Goal: Task Accomplishment & Management: Use online tool/utility

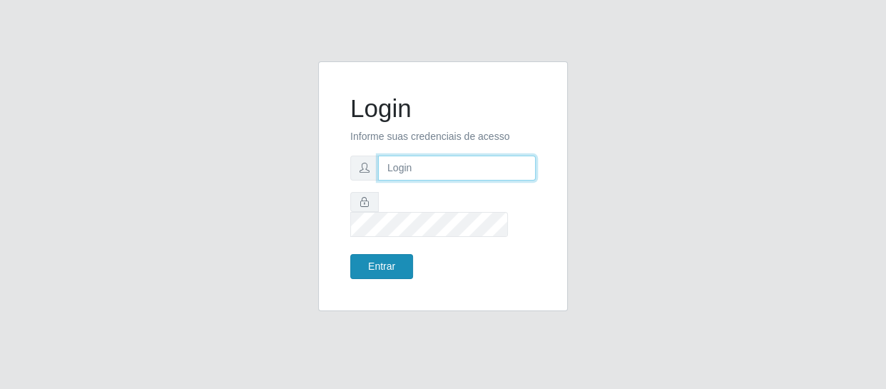
type input "[EMAIL_ADDRESS][DOMAIN_NAME]"
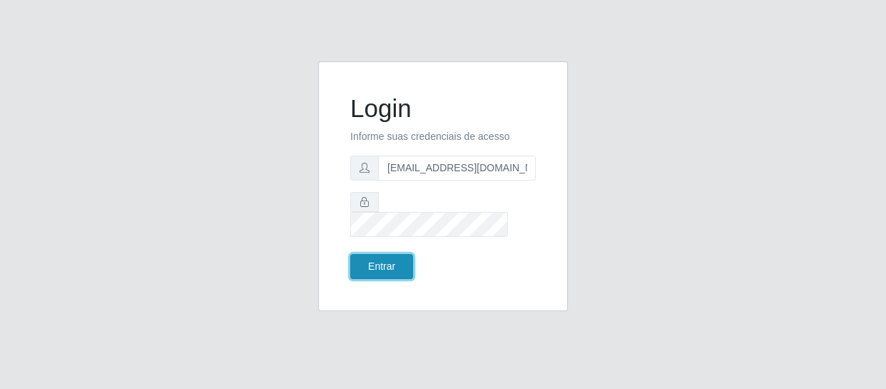
click at [380, 254] on button "Entrar" at bounding box center [381, 266] width 63 height 25
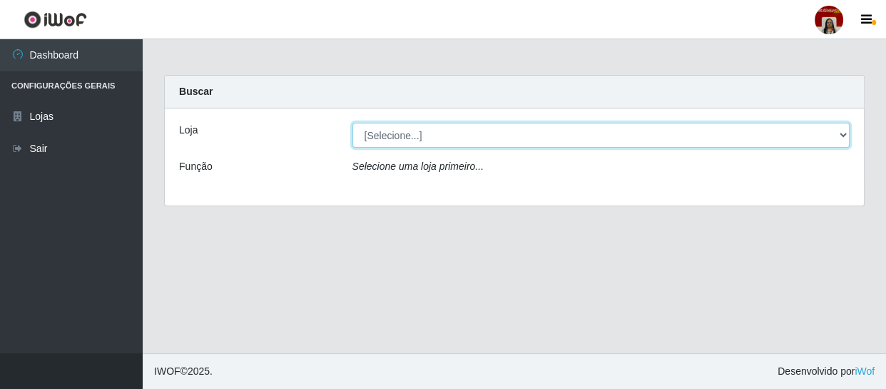
click at [845, 137] on select "[Selecione...] Mar Vermelho - Loja 04" at bounding box center [601, 135] width 498 height 25
select select "251"
click at [352, 123] on select "[Selecione...] Mar Vermelho - Loja 04" at bounding box center [601, 135] width 498 height 25
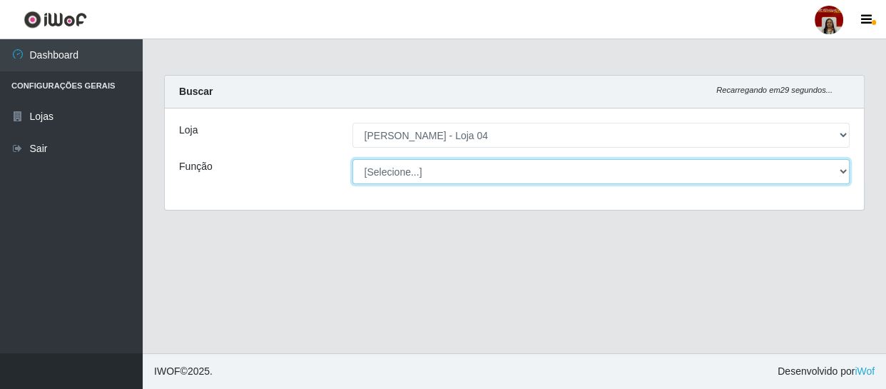
click at [845, 172] on select "[Selecione...] ASG ASG + ASG ++ Auxiliar de Depósito Auxiliar de Depósito + Aux…" at bounding box center [601, 171] width 498 height 25
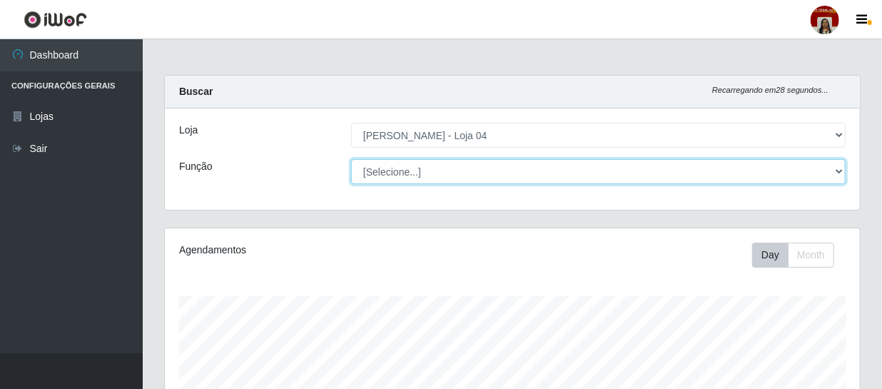
scroll to position [296, 695]
select select "22"
click at [351, 159] on select "[Selecione...] ASG ASG + ASG ++ Auxiliar de Depósito Auxiliar de Depósito + Aux…" at bounding box center [598, 171] width 494 height 25
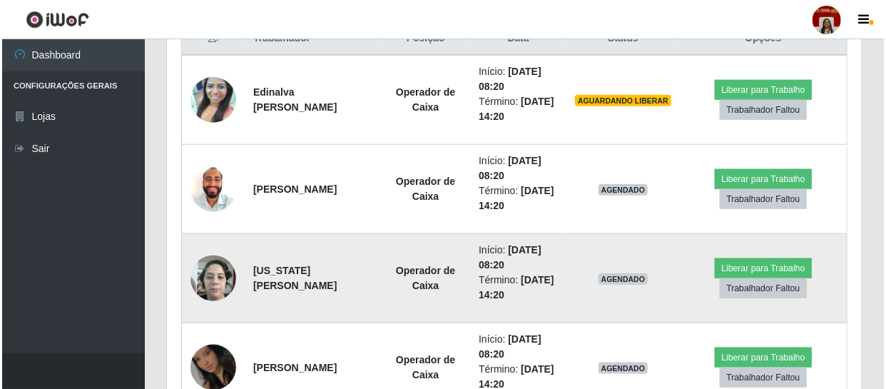
scroll to position [530, 0]
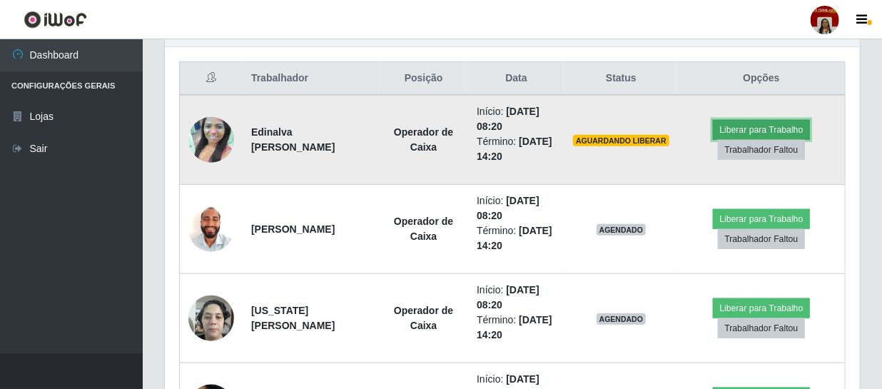
click at [786, 126] on button "Liberar para Trabalho" at bounding box center [761, 130] width 96 height 20
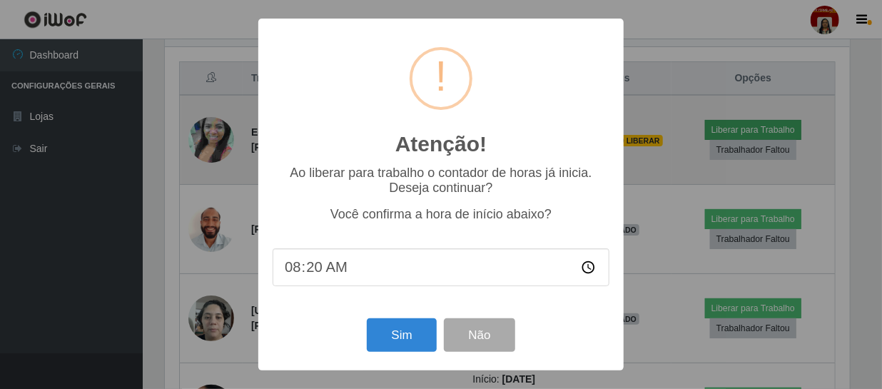
scroll to position [296, 688]
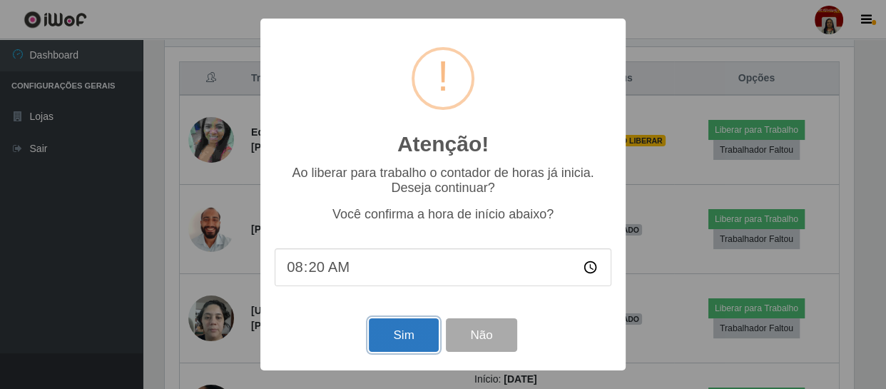
click at [394, 345] on button "Sim" at bounding box center [403, 335] width 69 height 34
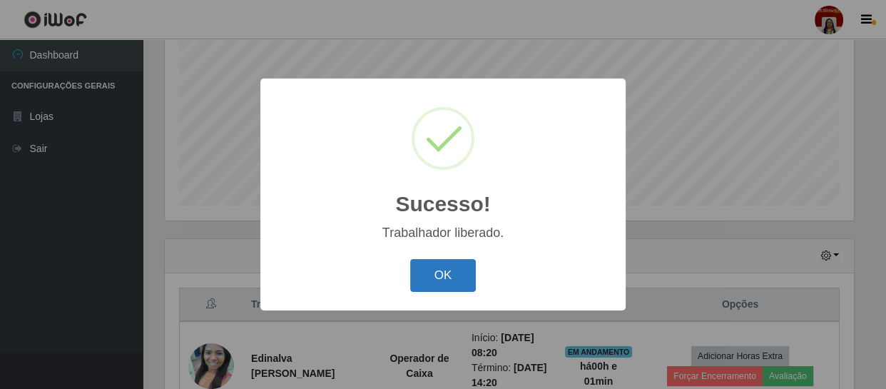
click at [448, 283] on button "OK" at bounding box center [443, 276] width 66 height 34
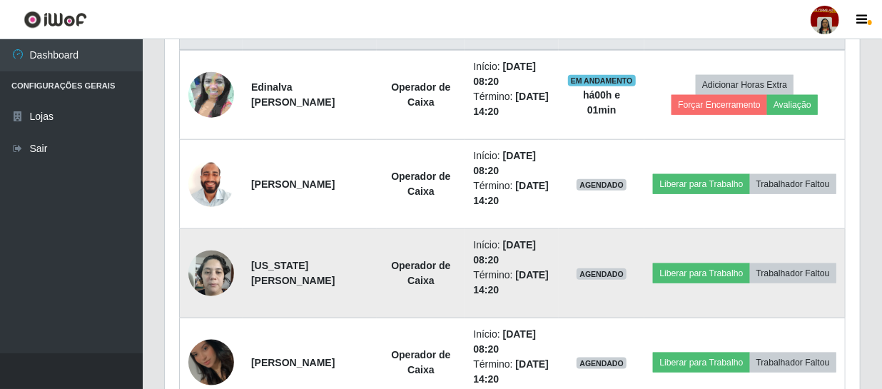
scroll to position [628, 0]
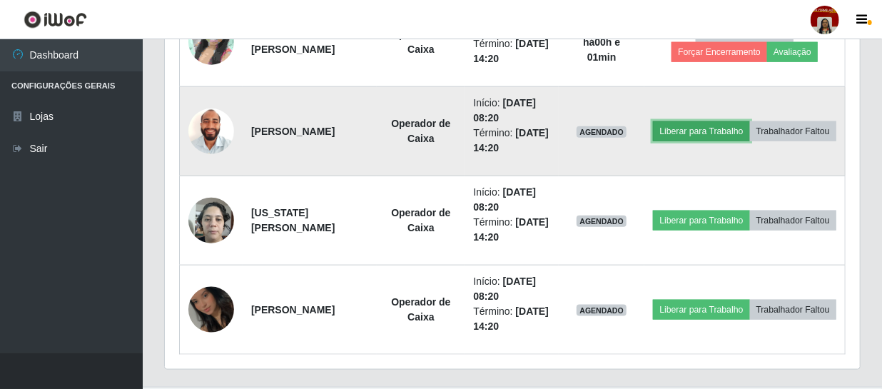
click at [745, 121] on button "Liberar para Trabalho" at bounding box center [701, 131] width 96 height 20
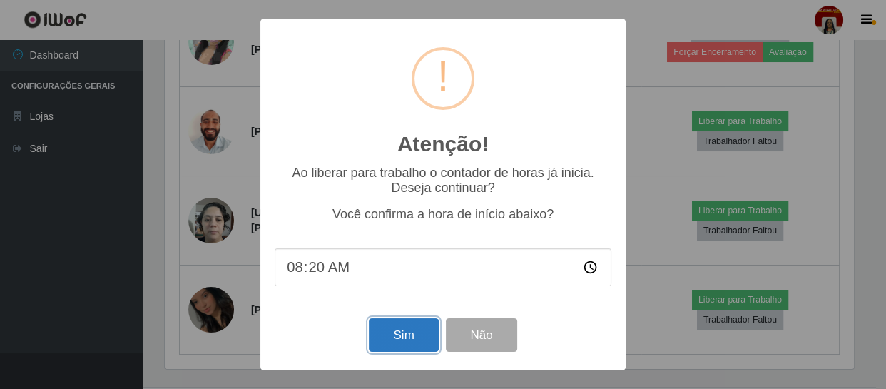
click at [392, 336] on button "Sim" at bounding box center [403, 335] width 69 height 34
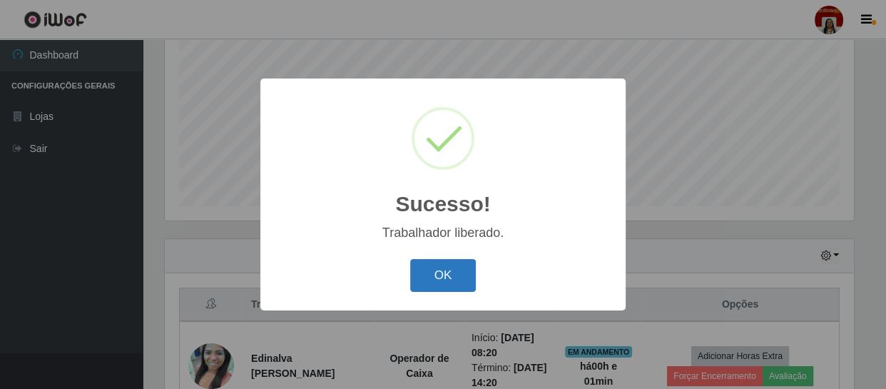
click at [434, 265] on button "OK" at bounding box center [443, 276] width 66 height 34
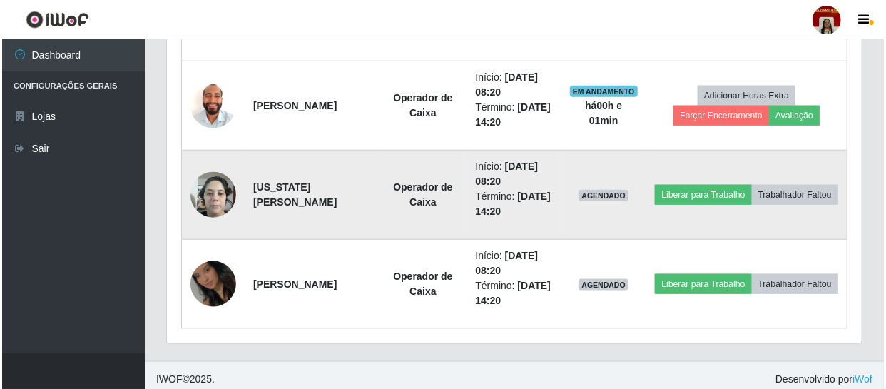
scroll to position [660, 0]
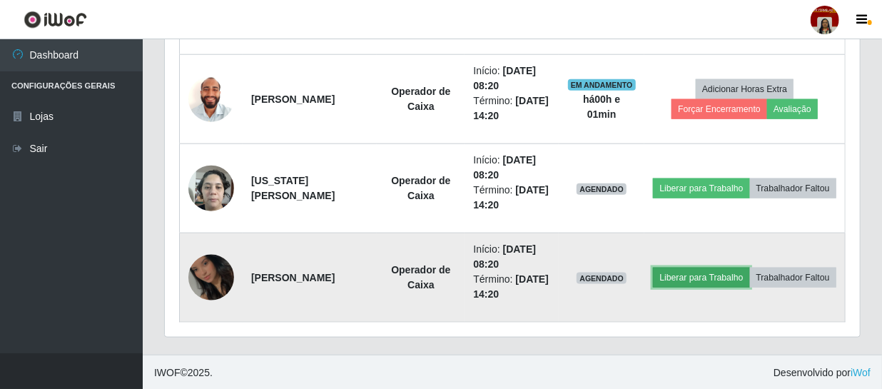
click at [749, 268] on button "Liberar para Trabalho" at bounding box center [701, 278] width 96 height 20
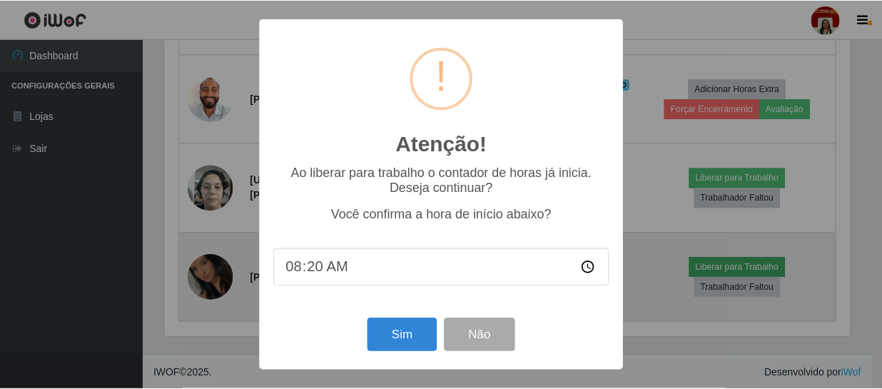
scroll to position [296, 688]
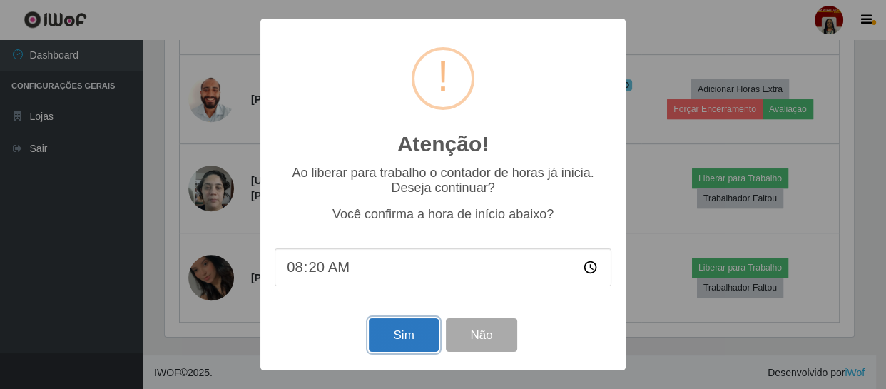
click at [399, 348] on button "Sim" at bounding box center [403, 335] width 69 height 34
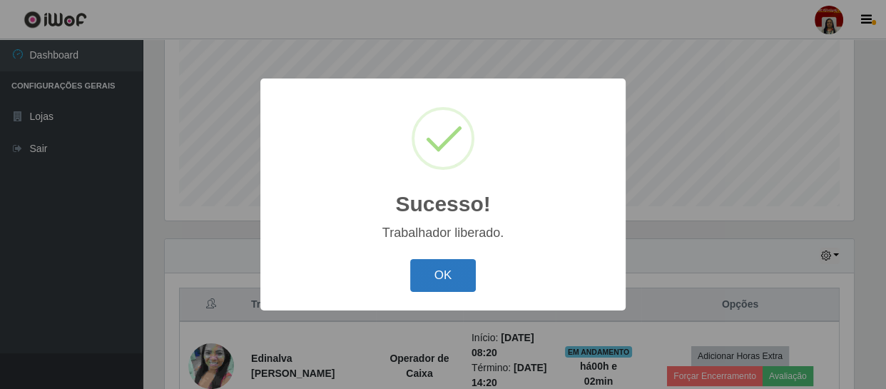
click at [437, 274] on button "OK" at bounding box center [443, 276] width 66 height 34
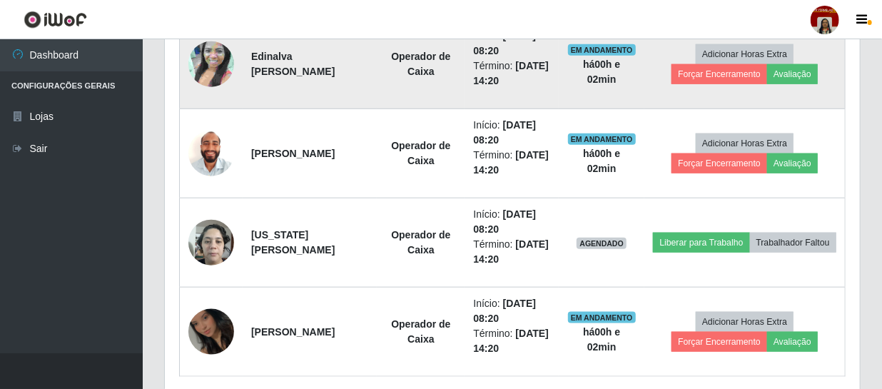
scroll to position [628, 0]
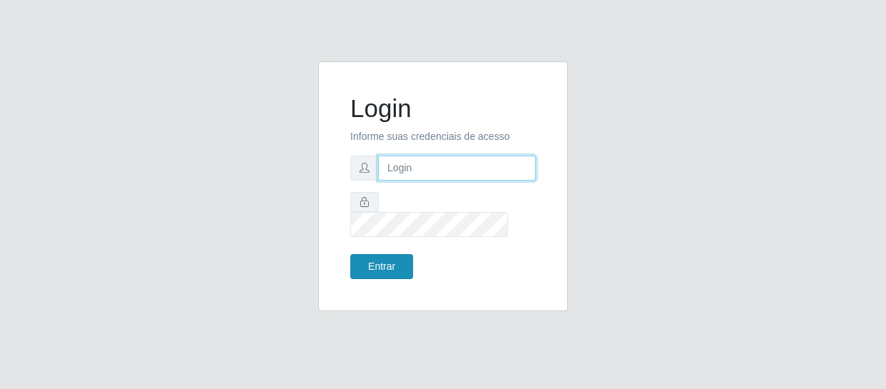
type input "[EMAIL_ADDRESS][DOMAIN_NAME]"
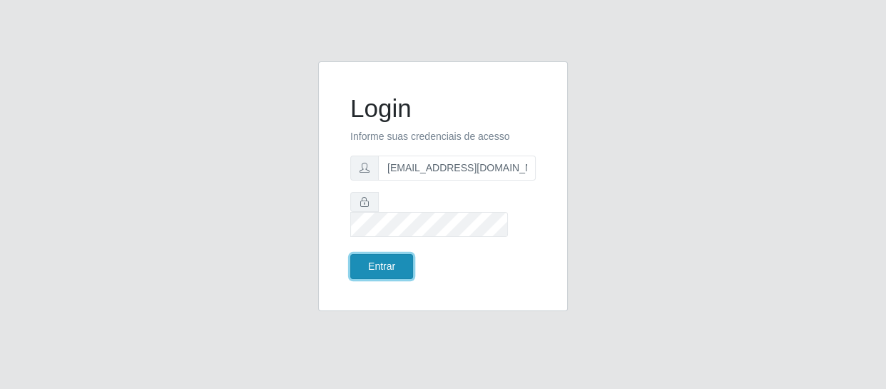
click at [377, 256] on button "Entrar" at bounding box center [381, 266] width 63 height 25
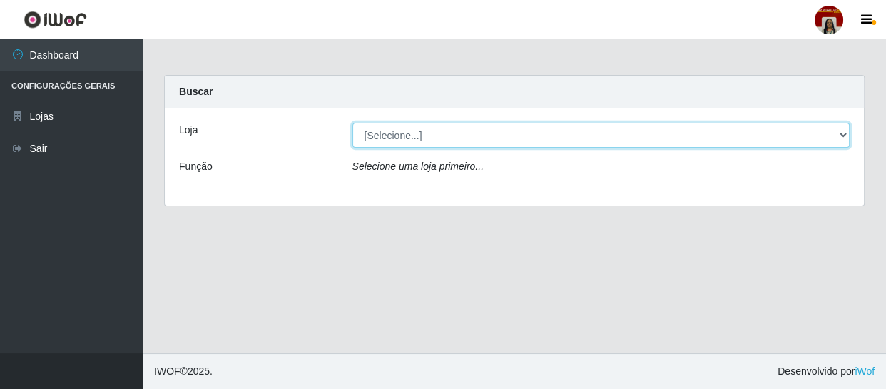
click at [838, 135] on select "[Selecione...] Mar Vermelho - Loja 04" at bounding box center [601, 135] width 498 height 25
select select "251"
click at [352, 123] on select "[Selecione...] Mar Vermelho - Loja 04" at bounding box center [601, 135] width 498 height 25
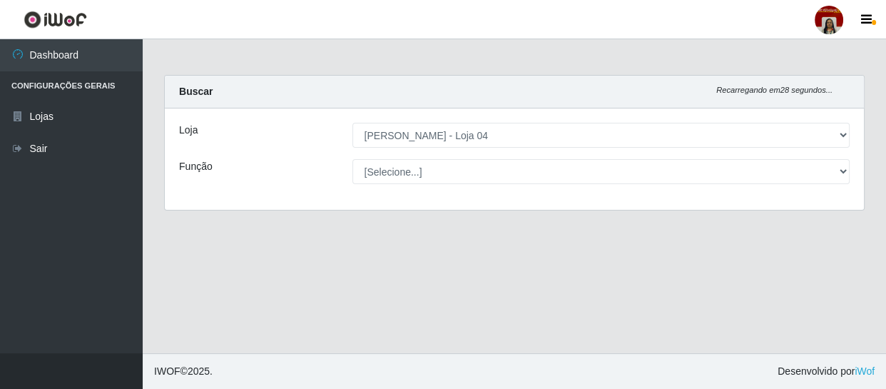
click at [853, 168] on div "[Selecione...] ASG ASG + ASG ++ Auxiliar de Depósito Auxiliar de Depósito + Aux…" at bounding box center [601, 171] width 519 height 25
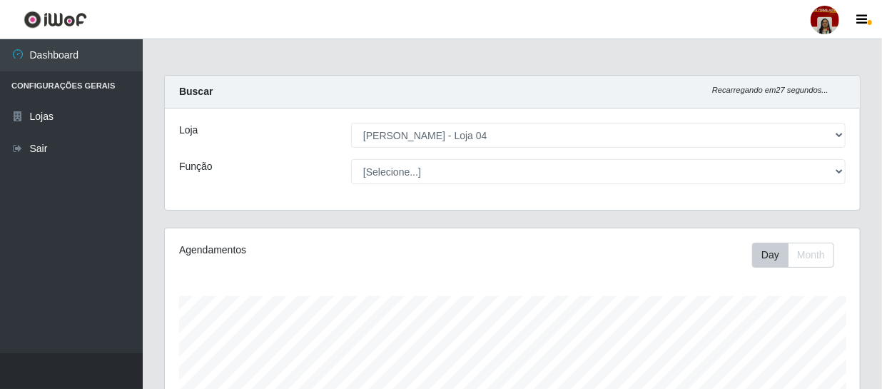
scroll to position [296, 695]
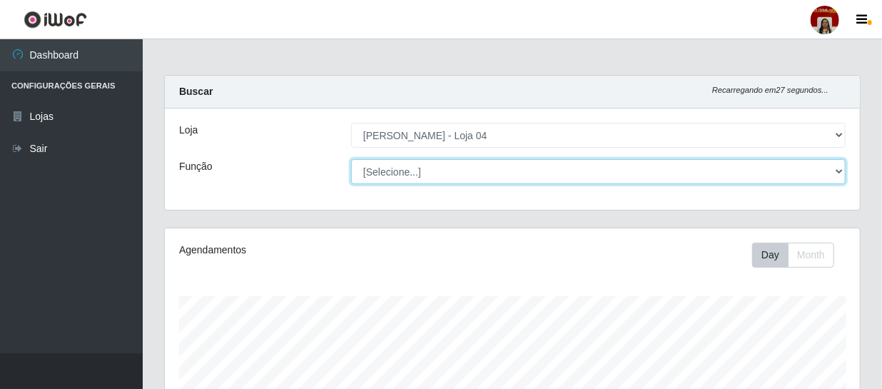
click at [839, 175] on select "[Selecione...] ASG ASG + ASG ++ Auxiliar de Depósito Auxiliar de Depósito + Aux…" at bounding box center [598, 171] width 494 height 25
select select "22"
click at [351, 159] on select "[Selecione...] ASG ASG + ASG ++ Auxiliar de Depósito Auxiliar de Depósito + Aux…" at bounding box center [598, 171] width 494 height 25
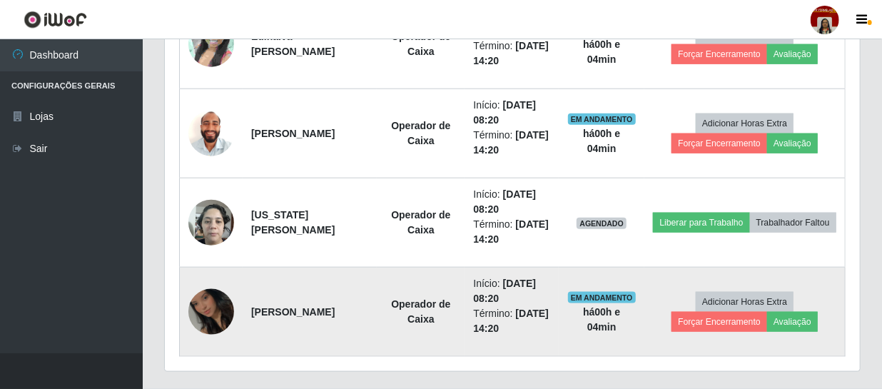
scroll to position [649, 0]
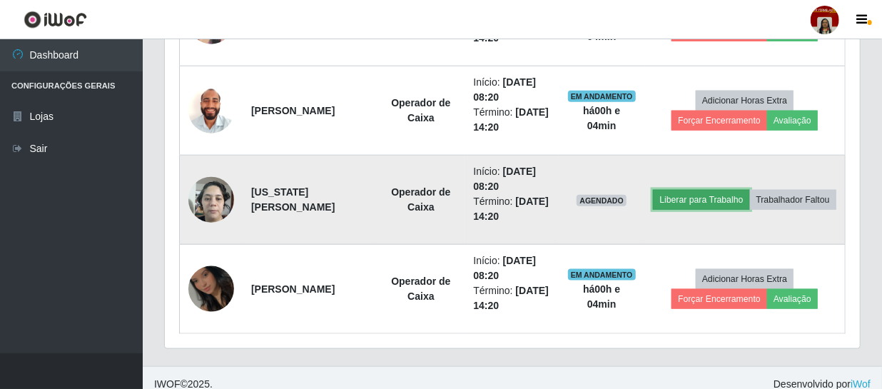
click at [749, 190] on button "Liberar para Trabalho" at bounding box center [701, 200] width 96 height 20
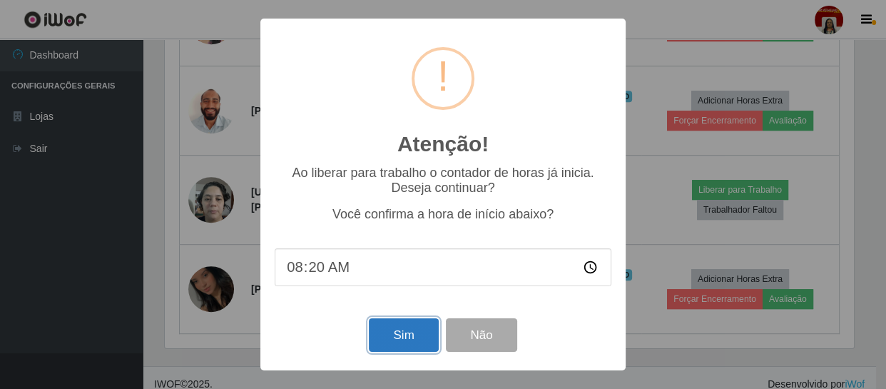
click at [409, 337] on button "Sim" at bounding box center [403, 335] width 69 height 34
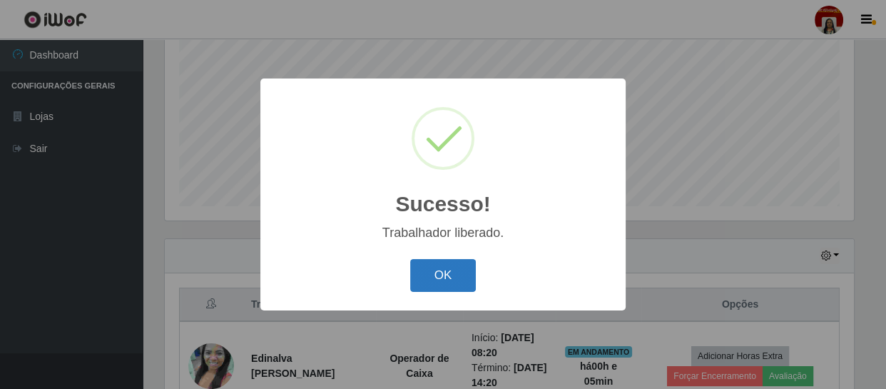
click at [437, 283] on button "OK" at bounding box center [443, 276] width 66 height 34
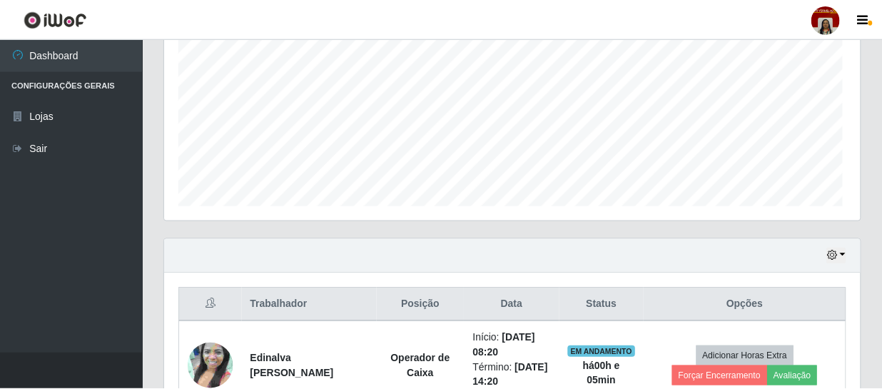
scroll to position [296, 695]
